Goal: Transaction & Acquisition: Purchase product/service

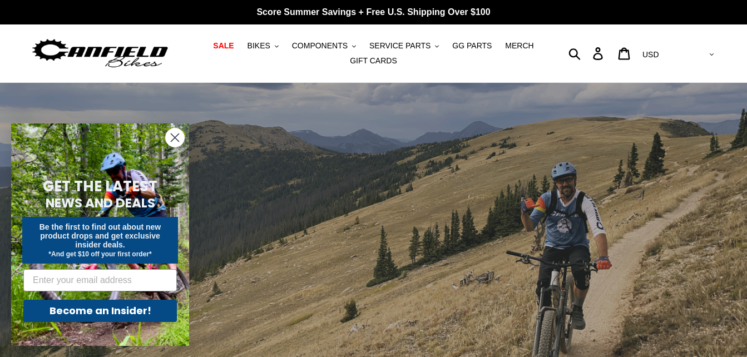
click at [177, 141] on icon "Close dialog" at bounding box center [175, 138] width 8 height 8
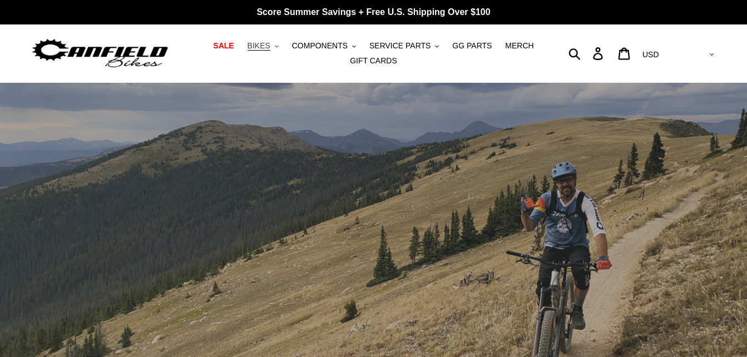
click at [282, 47] on button "BIKES .cls-1{fill:#231f20}" at bounding box center [263, 45] width 42 height 15
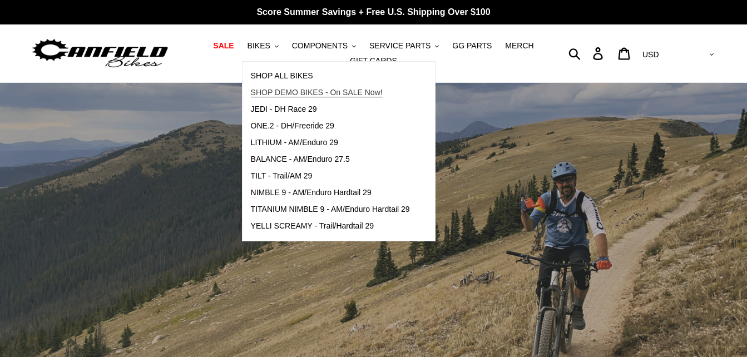
click at [287, 96] on span "SHOP DEMO BIKES - On SALE Now!" at bounding box center [317, 92] width 132 height 9
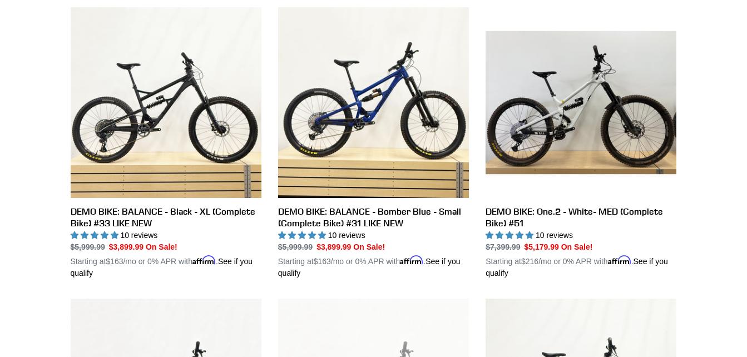
scroll to position [334, 0]
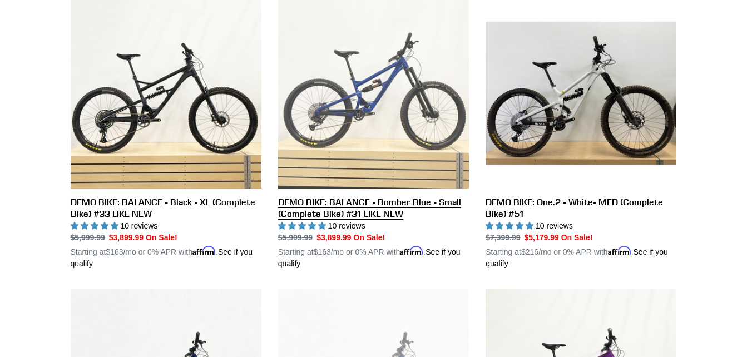
click at [362, 105] on link "DEMO BIKE: BALANCE - Bomber Blue - Small (Complete Bike) #31 LIKE NEW" at bounding box center [373, 134] width 191 height 272
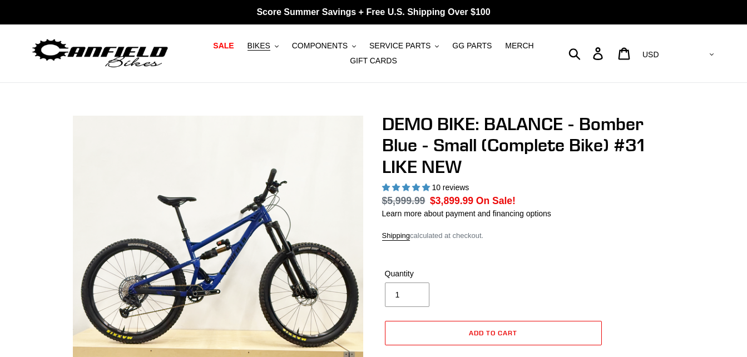
select select "highest-rating"
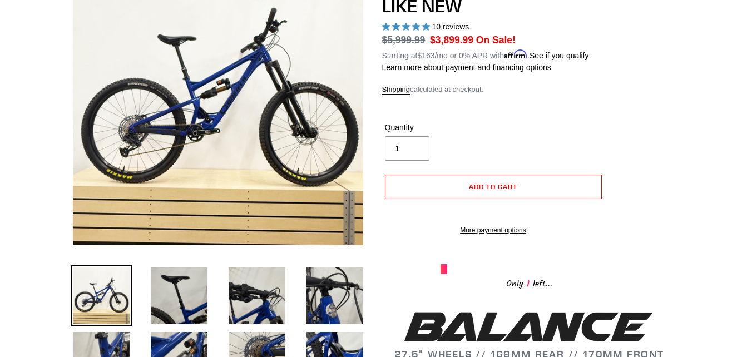
scroll to position [101, 0]
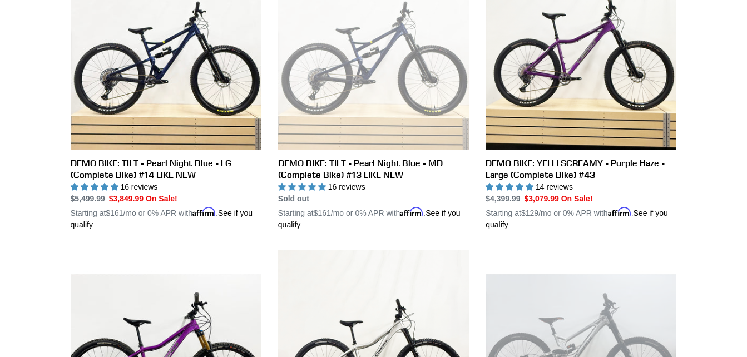
scroll to position [641, 0]
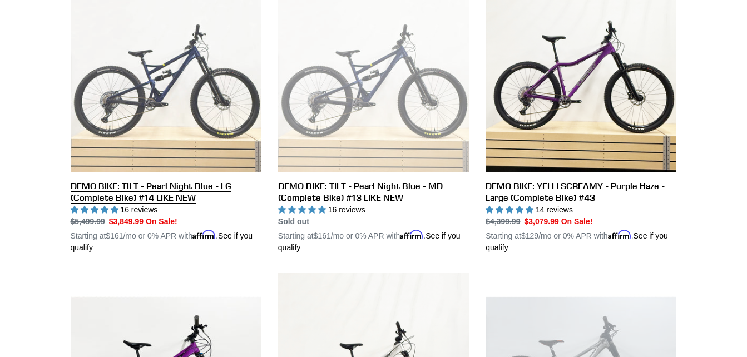
click at [130, 191] on link "DEMO BIKE: TILT - Pearl Night Blue - LG (Complete Bike) #14 LIKE NEW" at bounding box center [166, 118] width 191 height 272
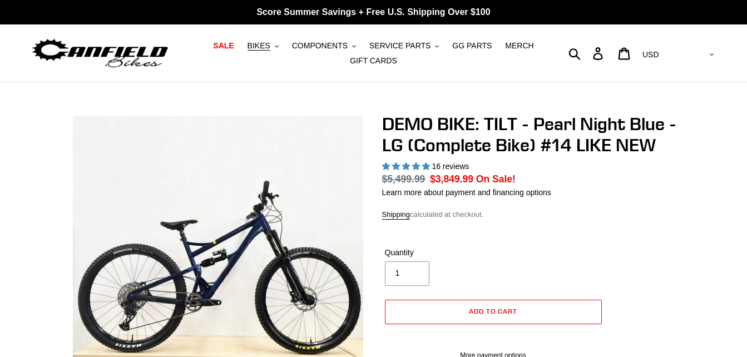
select select "highest-rating"
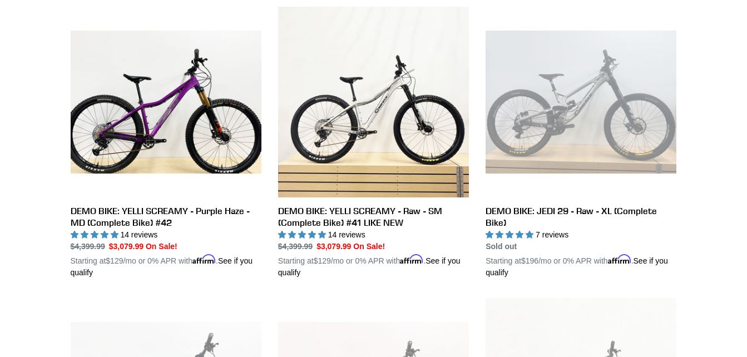
scroll to position [917, 0]
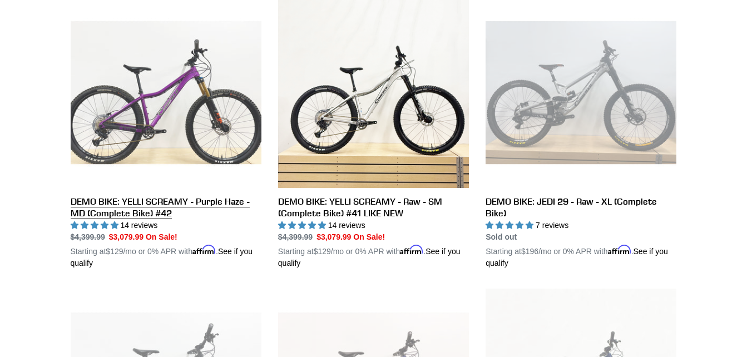
click at [157, 110] on link "DEMO BIKE: YELLI SCREAMY - Purple Haze - MD (Complete Bike) #42" at bounding box center [166, 133] width 191 height 272
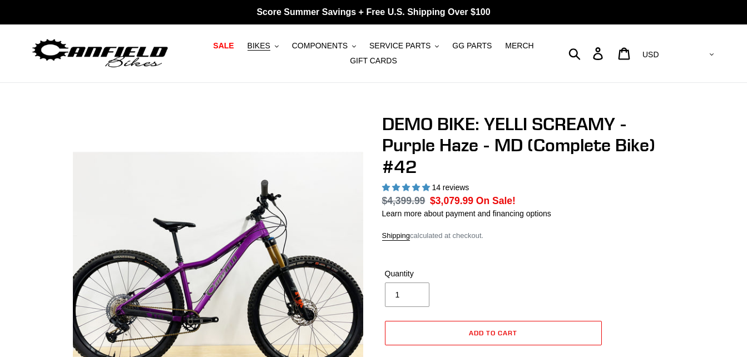
select select "highest-rating"
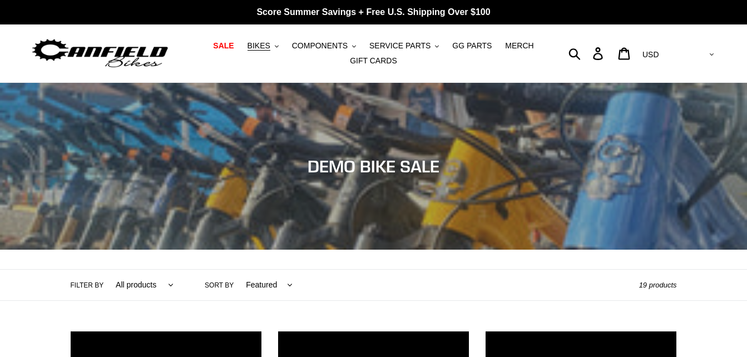
scroll to position [917, 0]
